Goal: Information Seeking & Learning: Learn about a topic

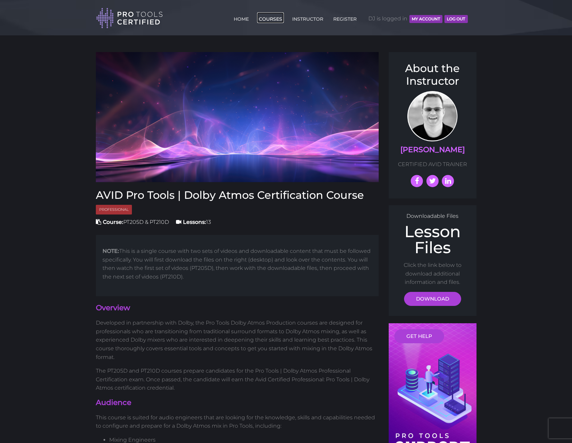
click at [266, 19] on link "COURSES" at bounding box center [270, 17] width 27 height 11
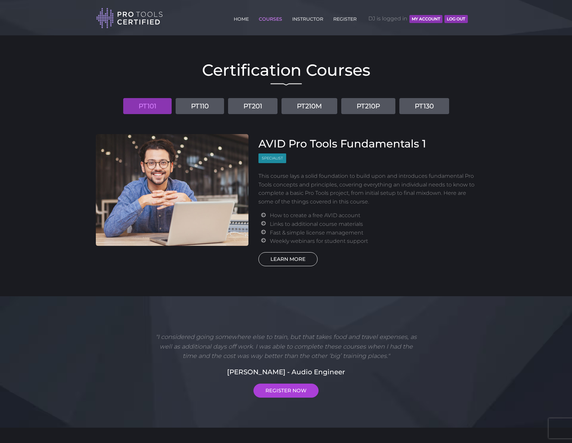
click at [299, 257] on link "LEARN MORE" at bounding box center [287, 259] width 59 height 14
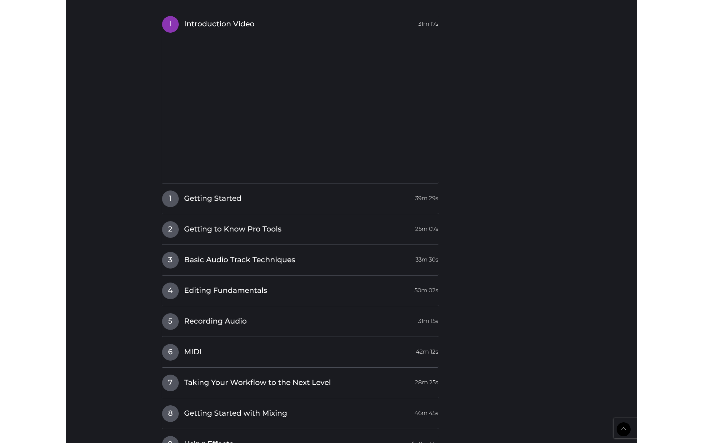
scroll to position [576, 0]
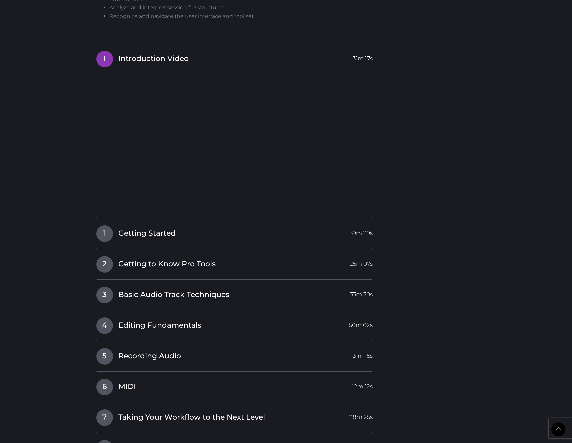
click at [488, 96] on body "Back to Top Toggle navigation HOME COURSES INSTRUCTOR REGISTER DJ is logged in …" at bounding box center [286, 157] width 572 height 1467
click at [40, 8] on body "Back to Top Toggle navigation HOME COURSES INSTRUCTOR REGISTER DJ is logged in …" at bounding box center [286, 157] width 572 height 1467
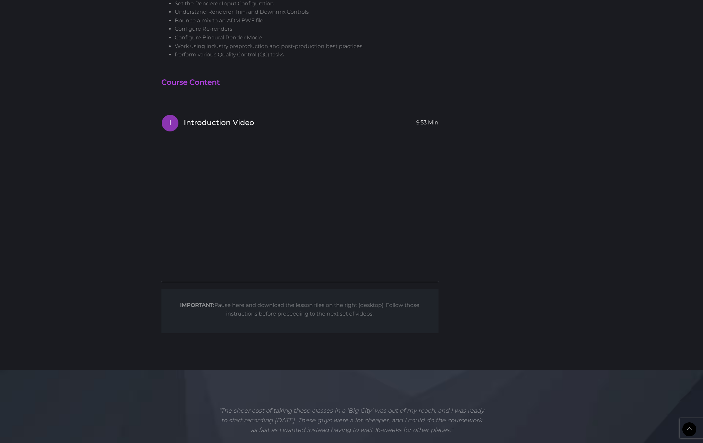
scroll to position [1123, 0]
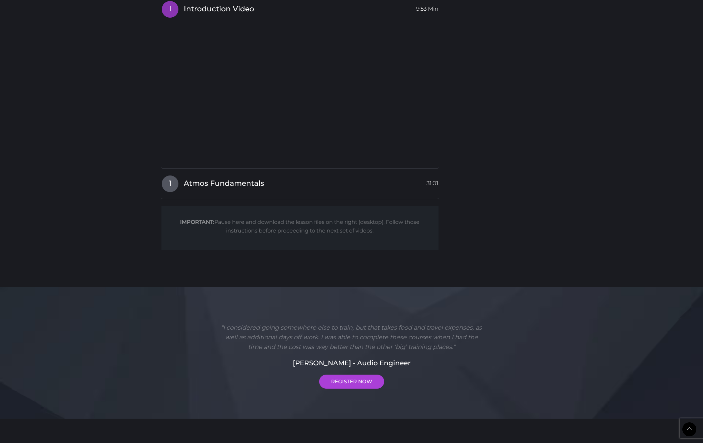
scroll to position [1268, 0]
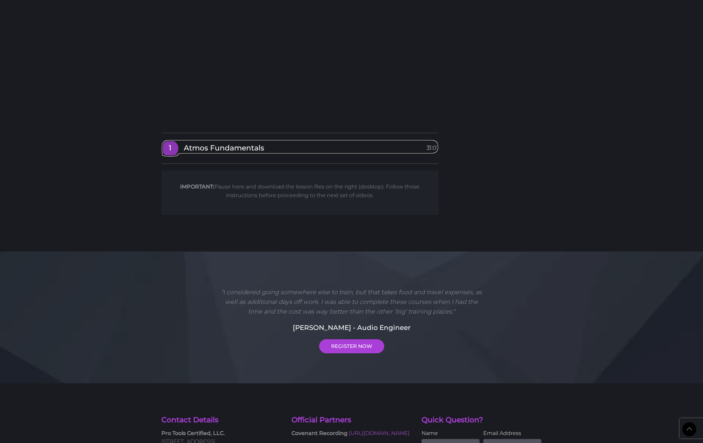
click at [212, 147] on span "Atmos Fundamentals" at bounding box center [224, 148] width 80 height 10
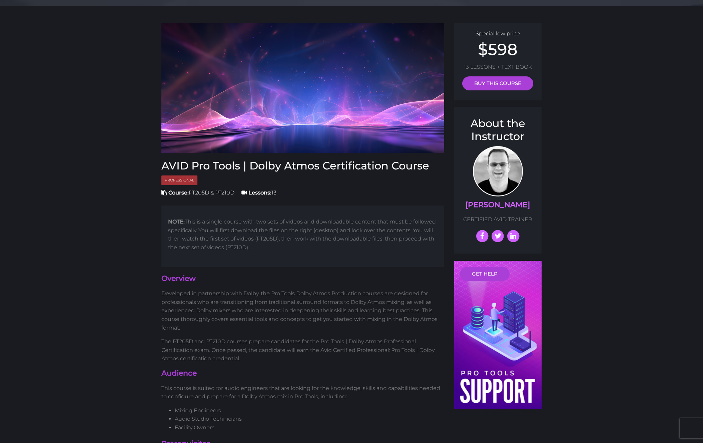
scroll to position [0, 0]
